Goal: Task Accomplishment & Management: Use online tool/utility

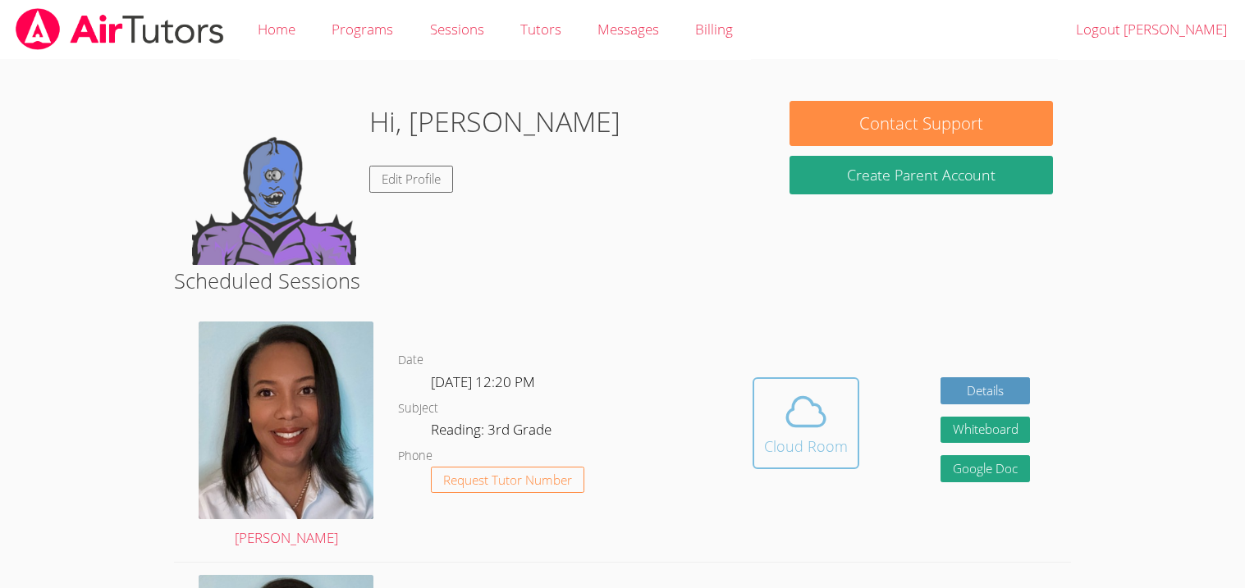
click at [794, 413] on icon at bounding box center [806, 412] width 46 height 46
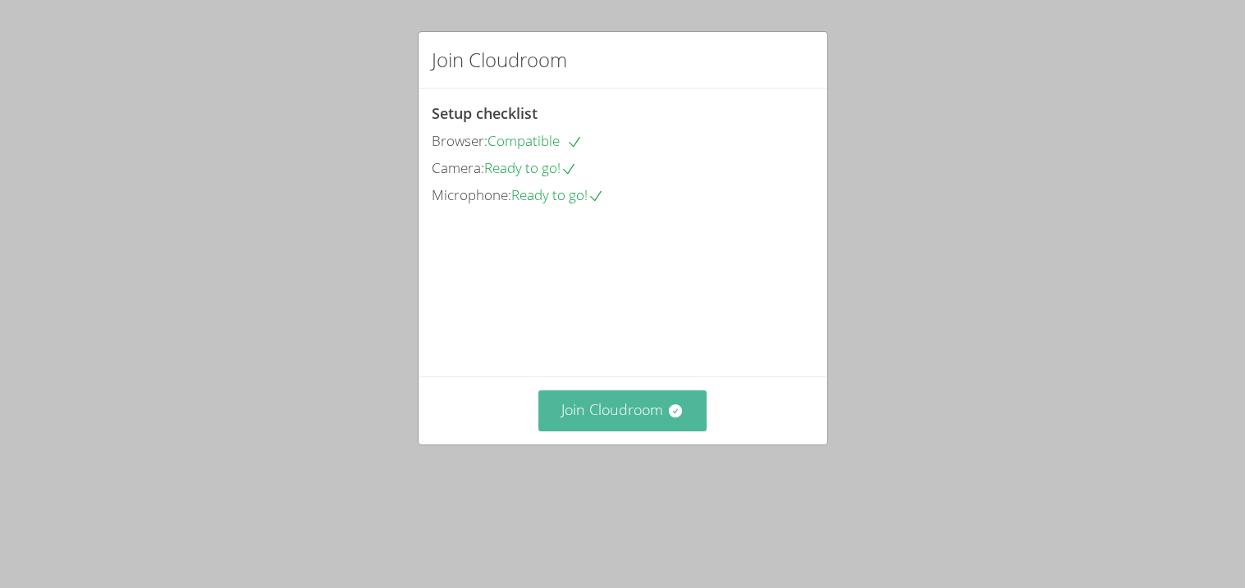
click at [636, 431] on button "Join Cloudroom" at bounding box center [622, 411] width 168 height 40
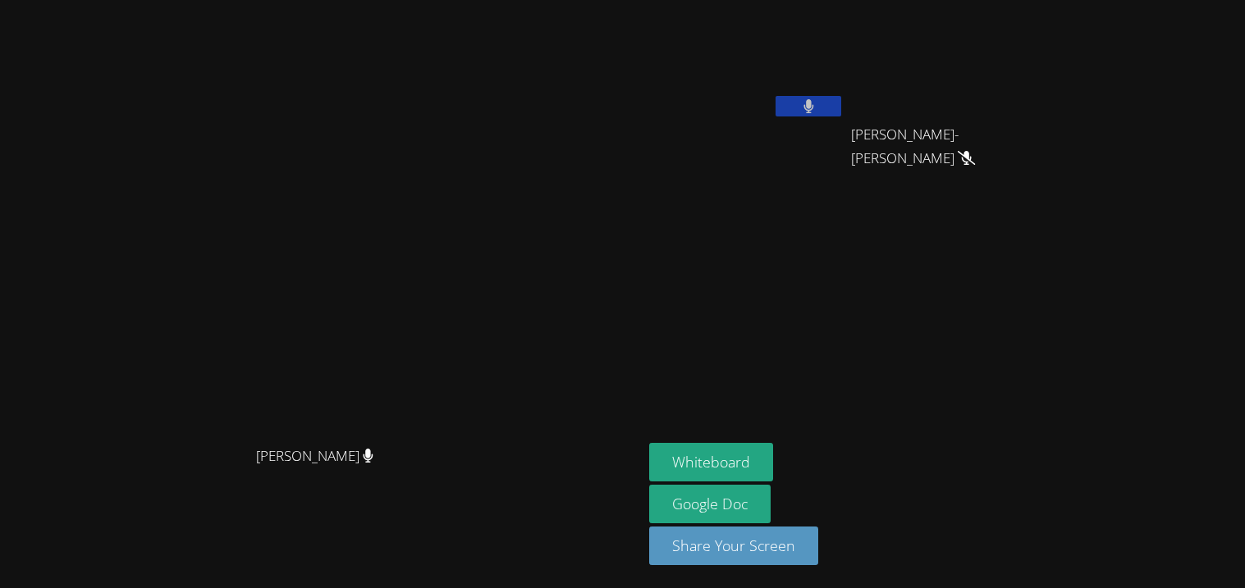
click at [841, 112] on button at bounding box center [808, 106] width 66 height 21
click at [841, 96] on button at bounding box center [808, 106] width 66 height 21
click at [841, 115] on button at bounding box center [808, 106] width 66 height 21
click at [841, 111] on button at bounding box center [808, 106] width 66 height 21
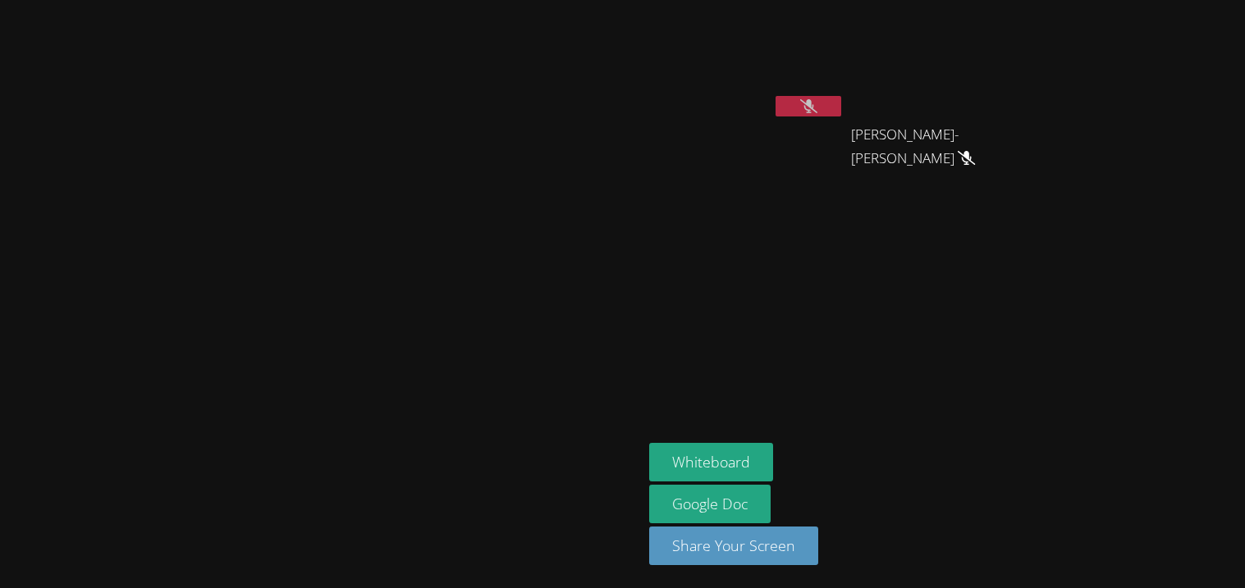
click at [817, 110] on icon at bounding box center [808, 106] width 17 height 14
click at [841, 112] on button at bounding box center [808, 106] width 66 height 21
click at [817, 108] on icon at bounding box center [808, 106] width 17 height 14
click at [841, 103] on button at bounding box center [808, 106] width 66 height 21
click at [841, 105] on button at bounding box center [808, 106] width 66 height 21
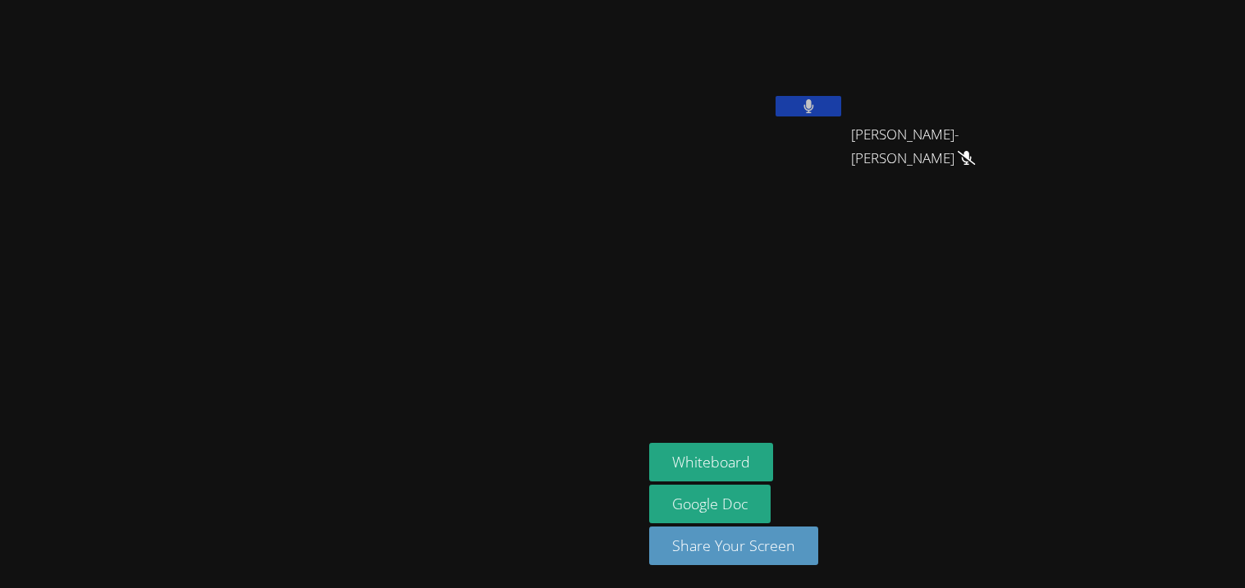
click at [841, 109] on button at bounding box center [808, 106] width 66 height 21
click at [841, 98] on button at bounding box center [808, 106] width 66 height 21
click at [841, 112] on button at bounding box center [808, 106] width 66 height 21
click at [817, 104] on icon at bounding box center [808, 106] width 17 height 14
click at [841, 106] on button at bounding box center [808, 106] width 66 height 21
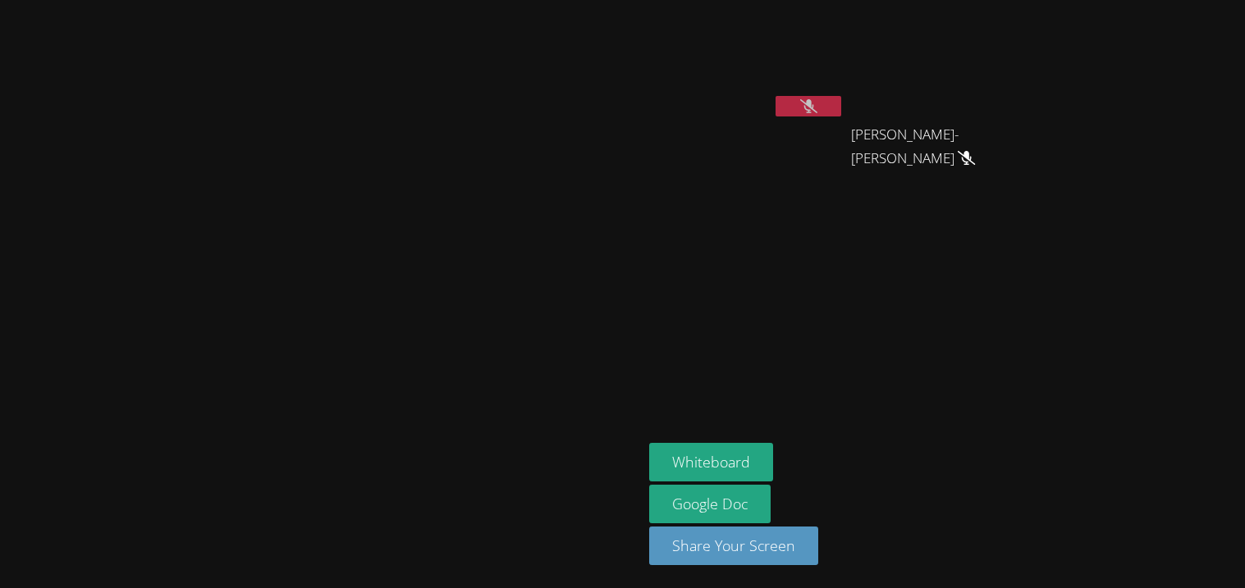
click at [841, 111] on button at bounding box center [808, 106] width 66 height 21
click at [841, 98] on button at bounding box center [808, 106] width 66 height 21
click at [841, 99] on button at bounding box center [808, 106] width 66 height 21
click at [841, 110] on button at bounding box center [808, 106] width 66 height 21
click at [817, 99] on icon at bounding box center [808, 106] width 17 height 14
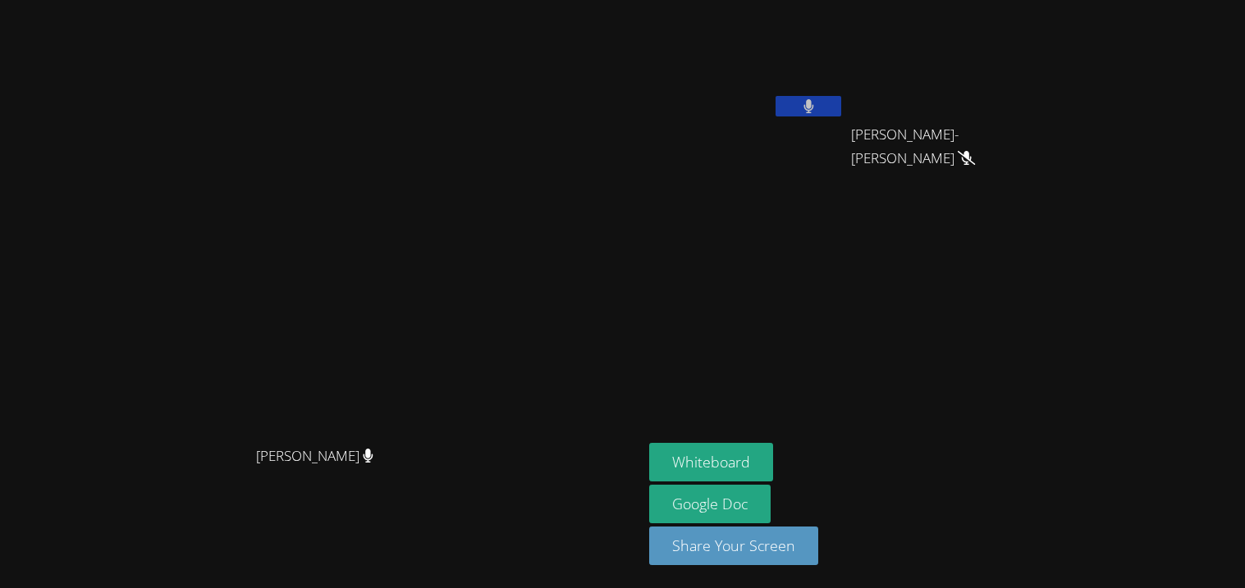
click at [445, 439] on video at bounding box center [322, 262] width 246 height 355
click at [773, 454] on button "Whiteboard" at bounding box center [711, 462] width 124 height 39
click at [841, 115] on button at bounding box center [808, 106] width 66 height 21
click at [841, 110] on button at bounding box center [808, 106] width 66 height 21
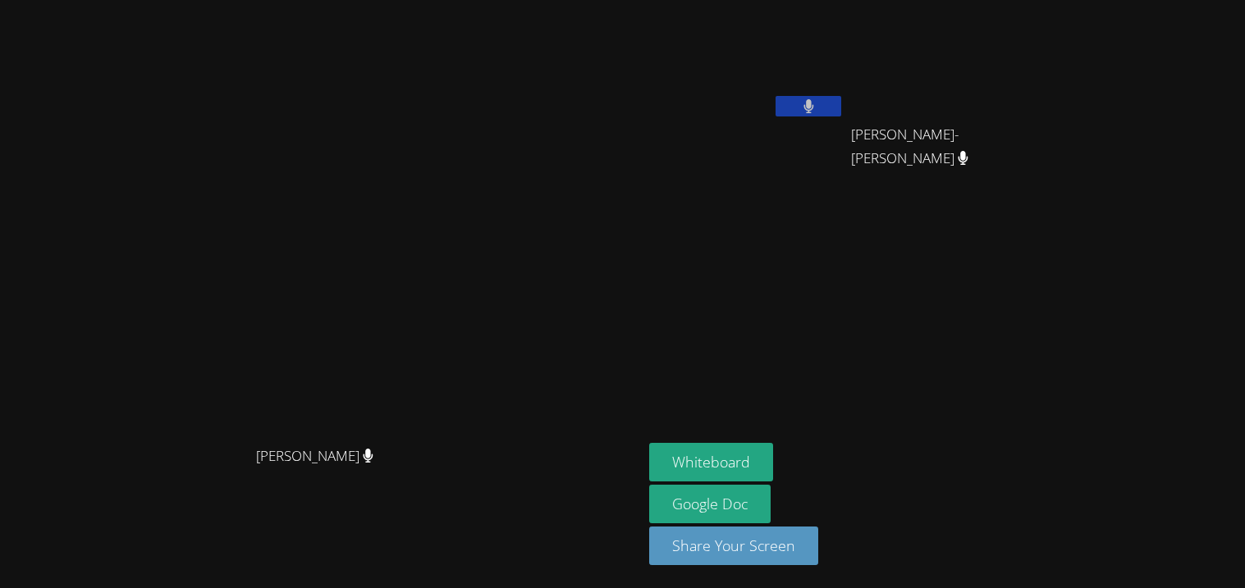
click at [841, 104] on button at bounding box center [808, 106] width 66 height 21
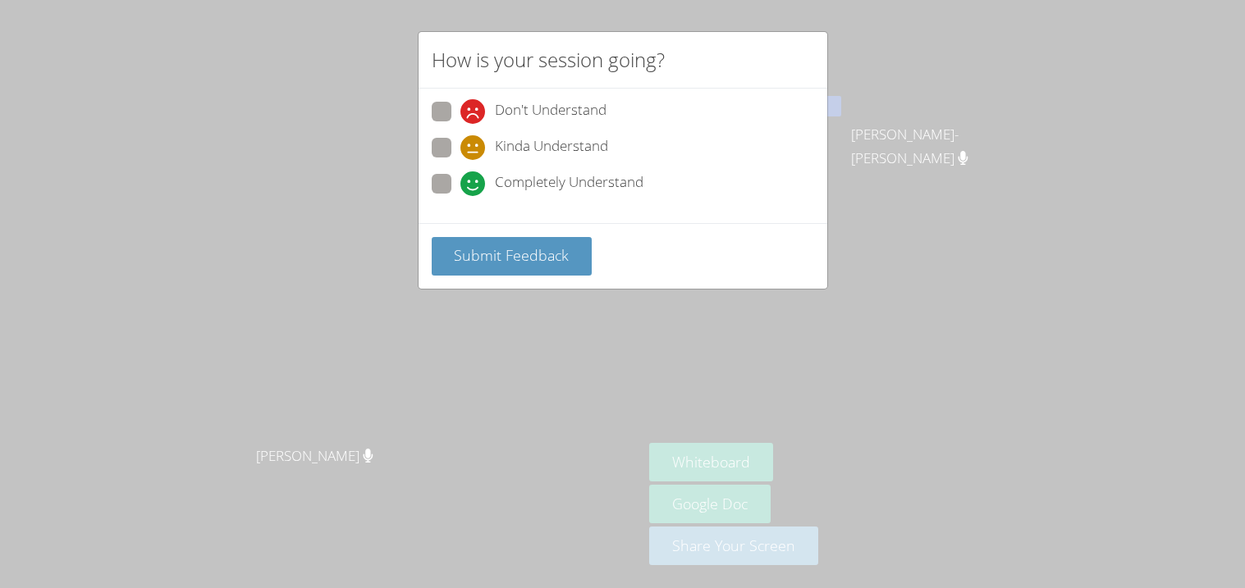
click at [541, 172] on span "Completely Understand" at bounding box center [569, 184] width 149 height 25
click at [474, 174] on input "Completely Understand" at bounding box center [467, 181] width 14 height 14
radio input "true"
click at [524, 259] on span "Submit Feedback" at bounding box center [511, 255] width 115 height 20
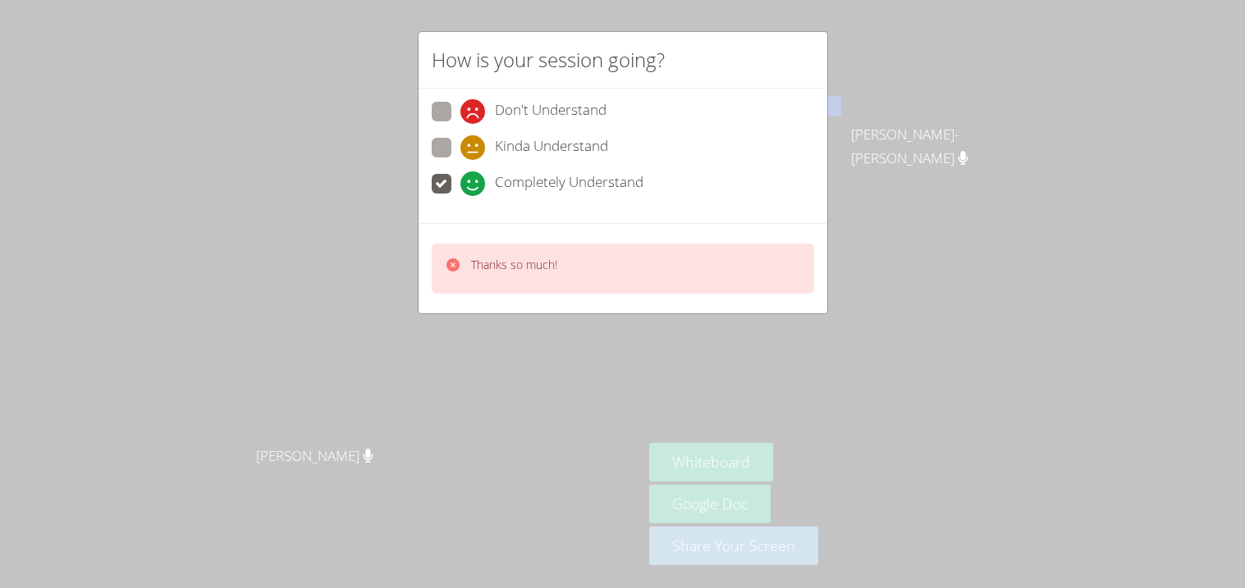
click at [981, 100] on div "How is your session going? Don't Understand Kinda Understand Completely Underst…" at bounding box center [622, 294] width 1245 height 588
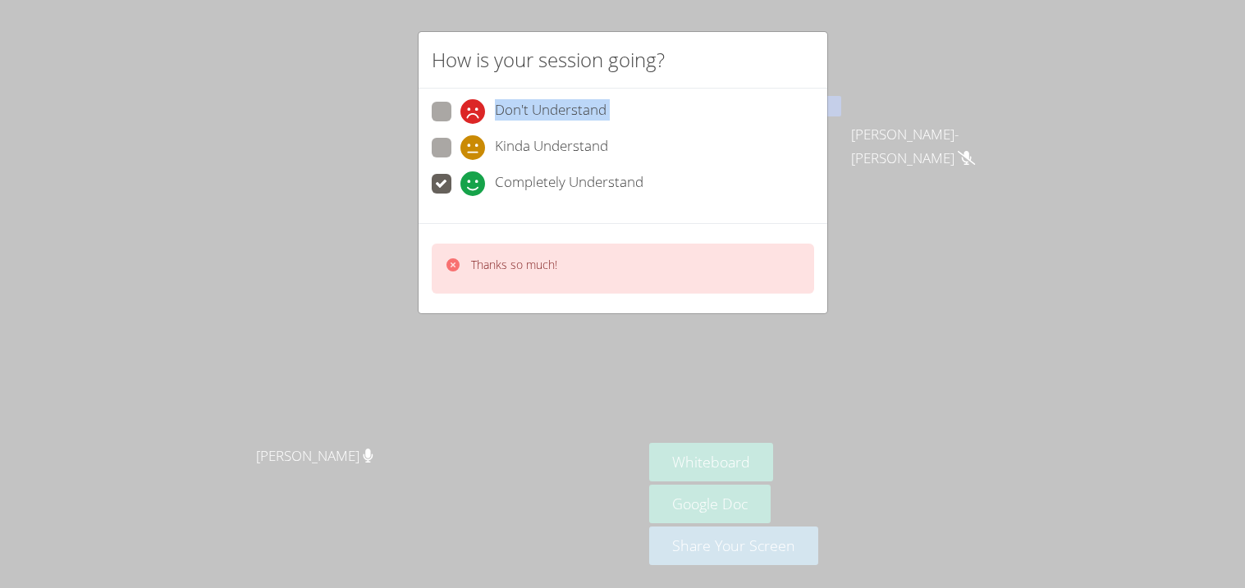
click at [981, 100] on div "How is your session going? Don't Understand Kinda Understand Completely Underst…" at bounding box center [622, 294] width 1245 height 588
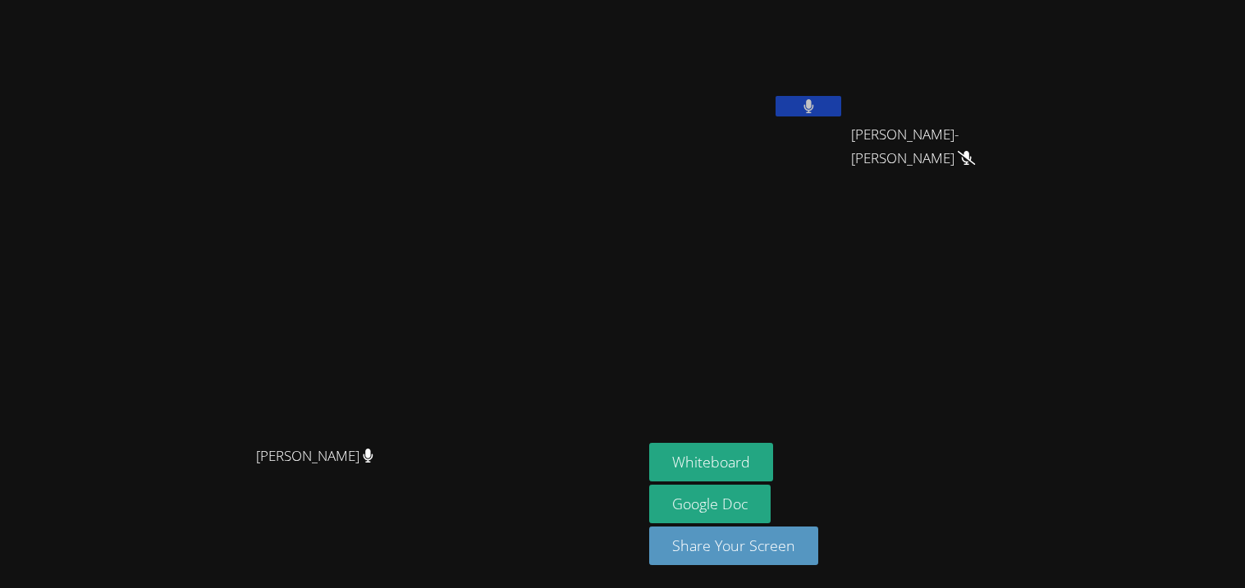
click at [841, 98] on button at bounding box center [808, 106] width 66 height 21
click at [773, 467] on button "Whiteboard" at bounding box center [711, 462] width 124 height 39
click at [841, 103] on button at bounding box center [808, 106] width 66 height 21
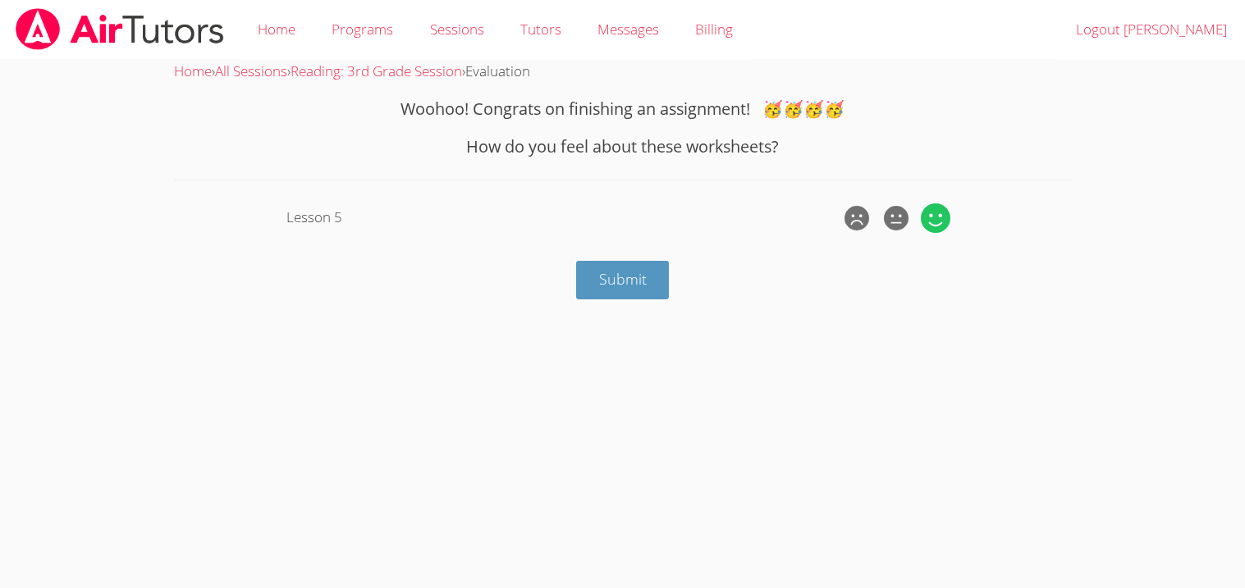
click at [934, 210] on icon at bounding box center [936, 219] width 30 height 30
click at [0, 0] on input "radio" at bounding box center [0, 0] width 0 height 0
click at [654, 281] on button "Submit" at bounding box center [623, 280] width 94 height 39
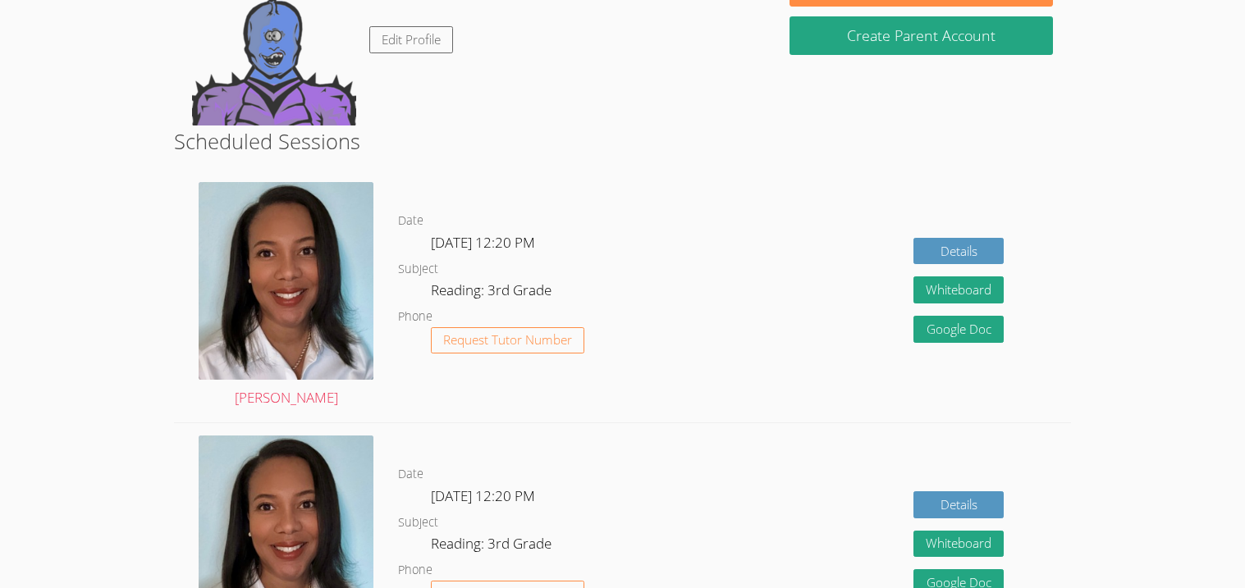
scroll to position [229, 0]
